Goal: Task Accomplishment & Management: Manage account settings

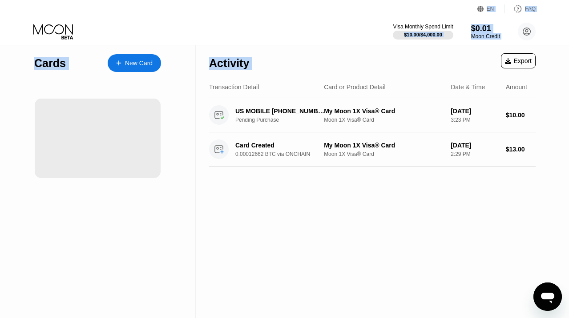
click at [193, 88] on div "Cards New Card" at bounding box center [98, 181] width 196 height 273
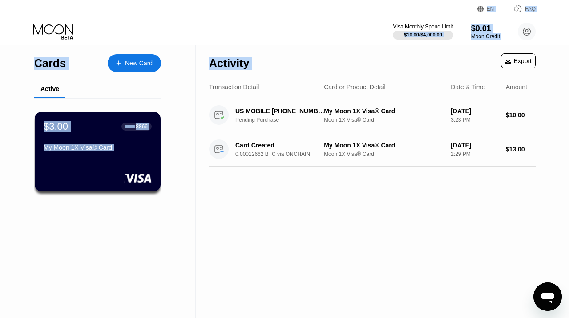
click at [190, 97] on div "Cards New Card Active $3.00 ● ● ● ● 8866 My Moon 1X Visa® Card" at bounding box center [98, 181] width 196 height 273
click at [288, 111] on div "US MOBILE [PHONE_NUMBER] US" at bounding box center [280, 111] width 90 height 7
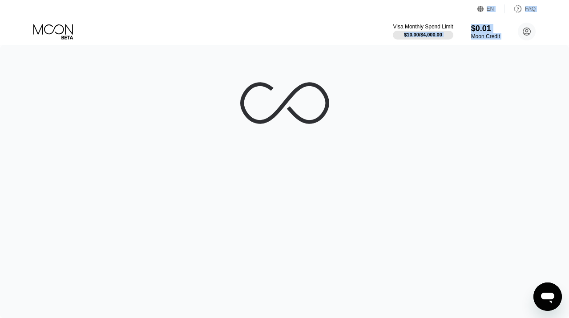
click at [377, 61] on div at bounding box center [284, 181] width 569 height 273
click at [382, 32] on div "Visa Monthly Spend Limit $10.00 / $4,000.00 $0.01 Moon Credit pplbot4444@yopmai…" at bounding box center [284, 31] width 569 height 27
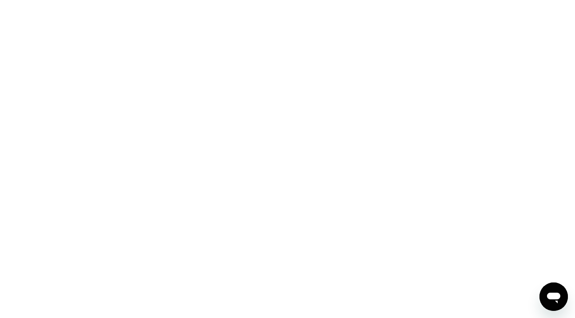
click at [173, 29] on div at bounding box center [287, 159] width 575 height 318
